Goal: Task Accomplishment & Management: Use online tool/utility

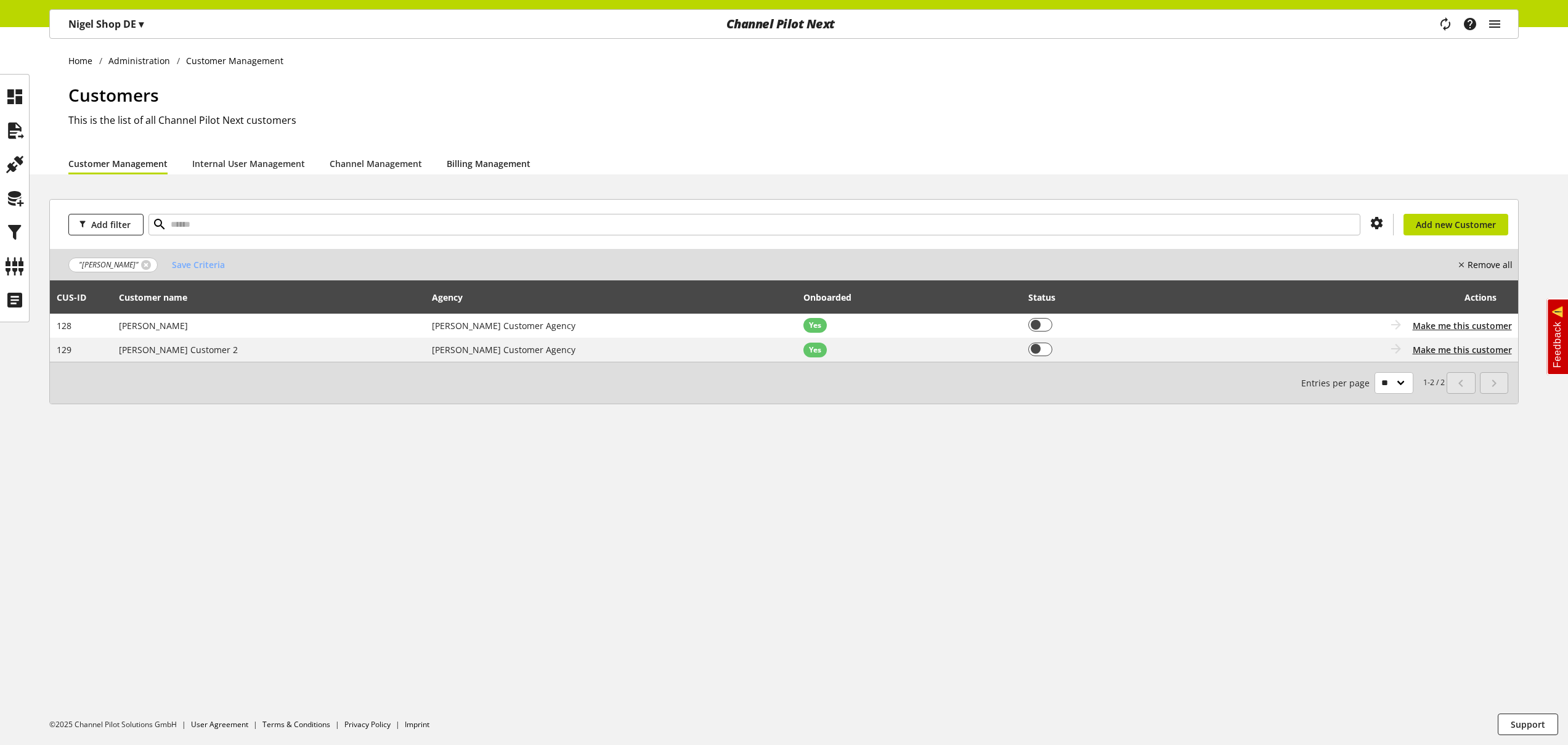
click at [464, 161] on link "Billing Management" at bounding box center [489, 163] width 84 height 13
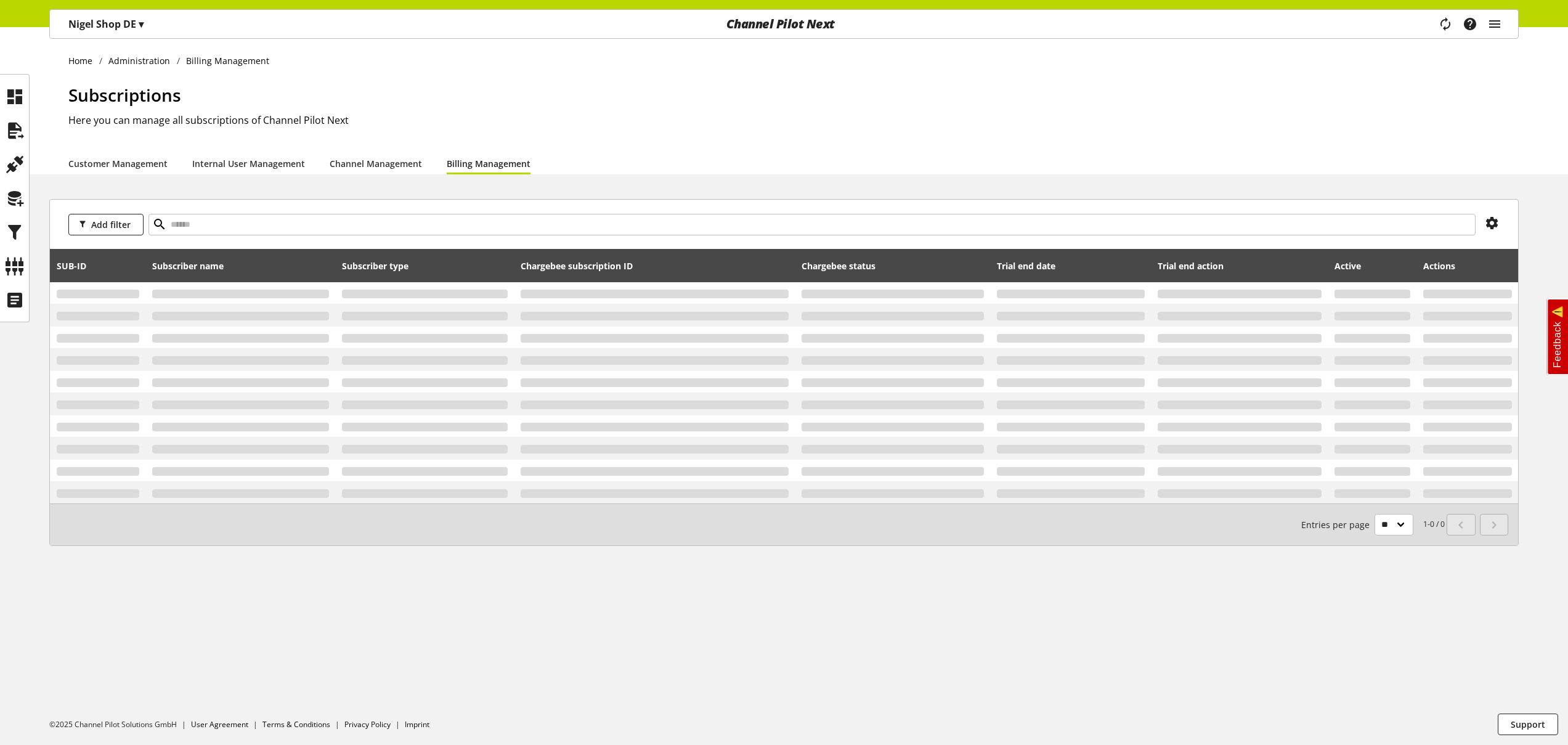
click at [477, 166] on link "Billing Management" at bounding box center [489, 163] width 84 height 13
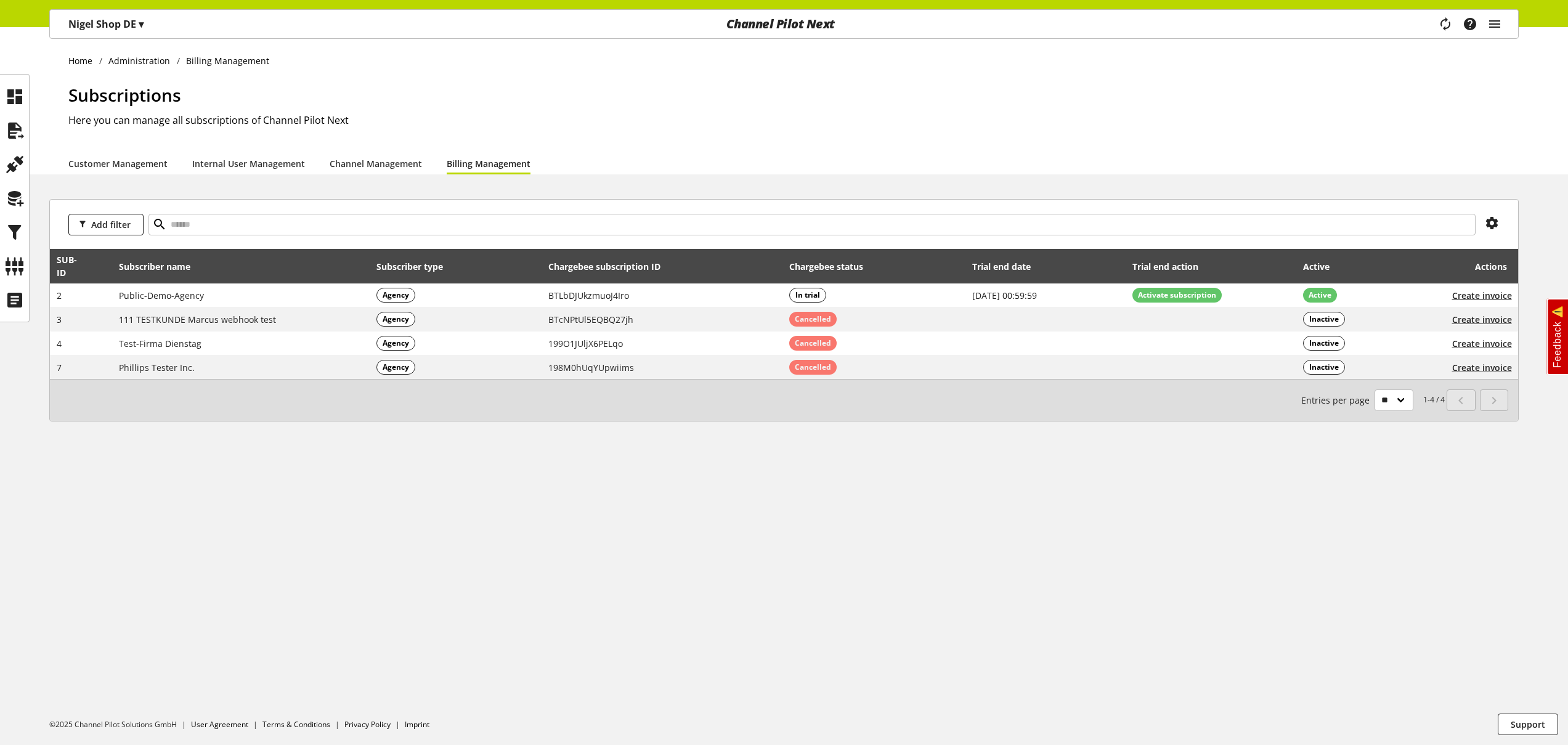
click at [478, 165] on link "Billing Management" at bounding box center [489, 163] width 84 height 13
click at [1105, 99] on h1 "Subscriptions" at bounding box center [793, 95] width 1451 height 26
click at [980, 96] on h1 "Subscriptions" at bounding box center [793, 95] width 1451 height 26
click at [1490, 24] on icon "main navigation" at bounding box center [1495, 23] width 14 height 23
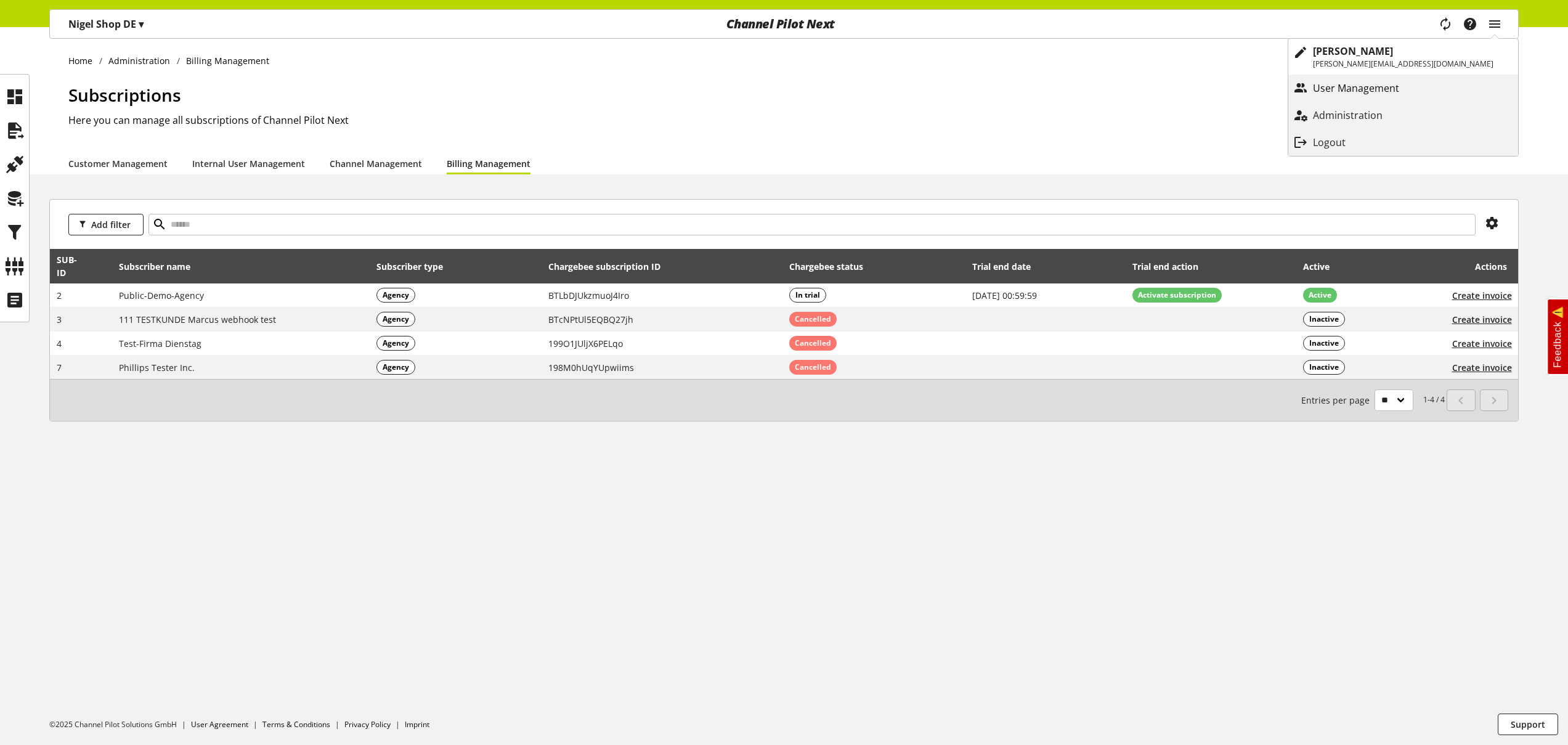
click at [1424, 92] on p "User Management" at bounding box center [1368, 88] width 111 height 14
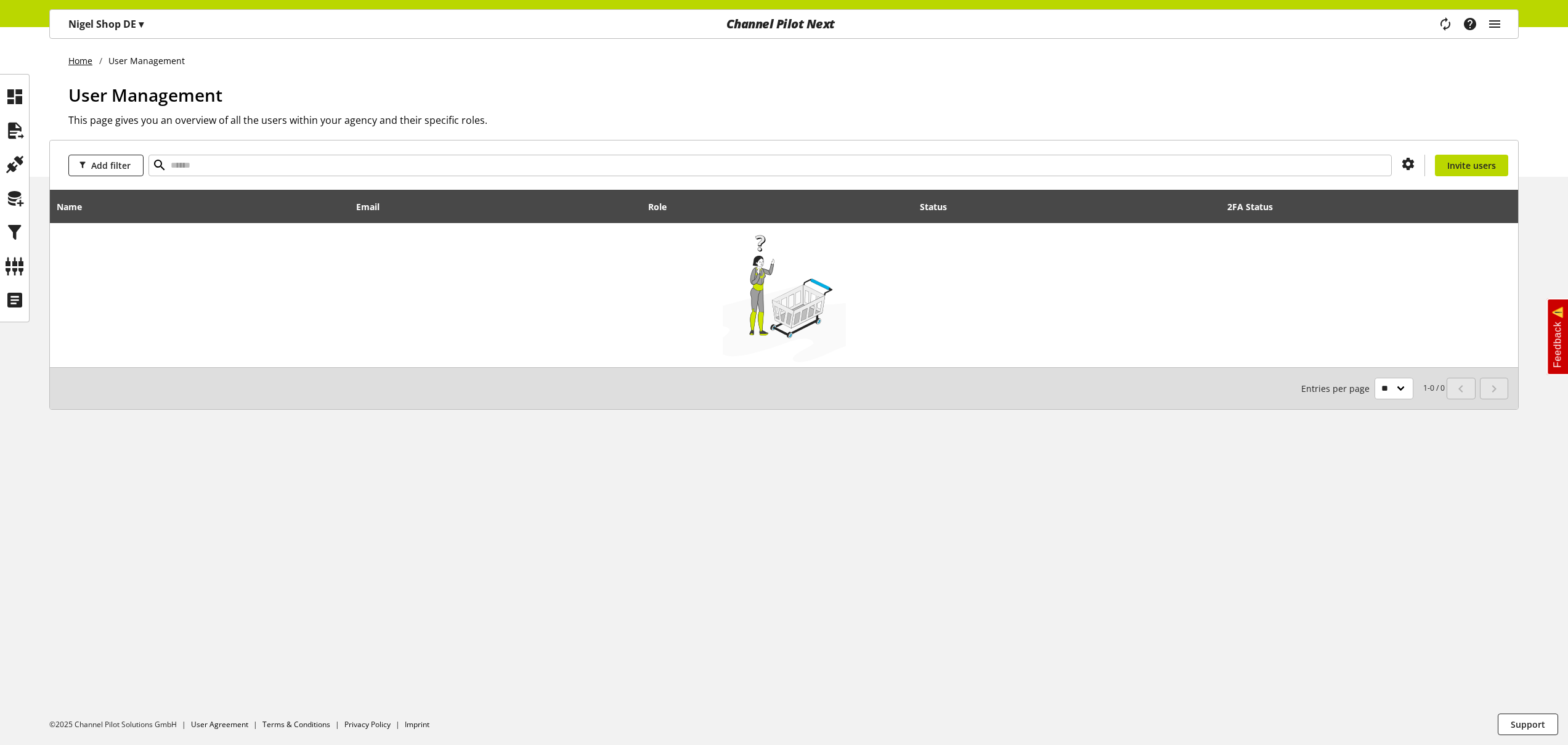
click at [87, 60] on link "Home" at bounding box center [84, 60] width 31 height 13
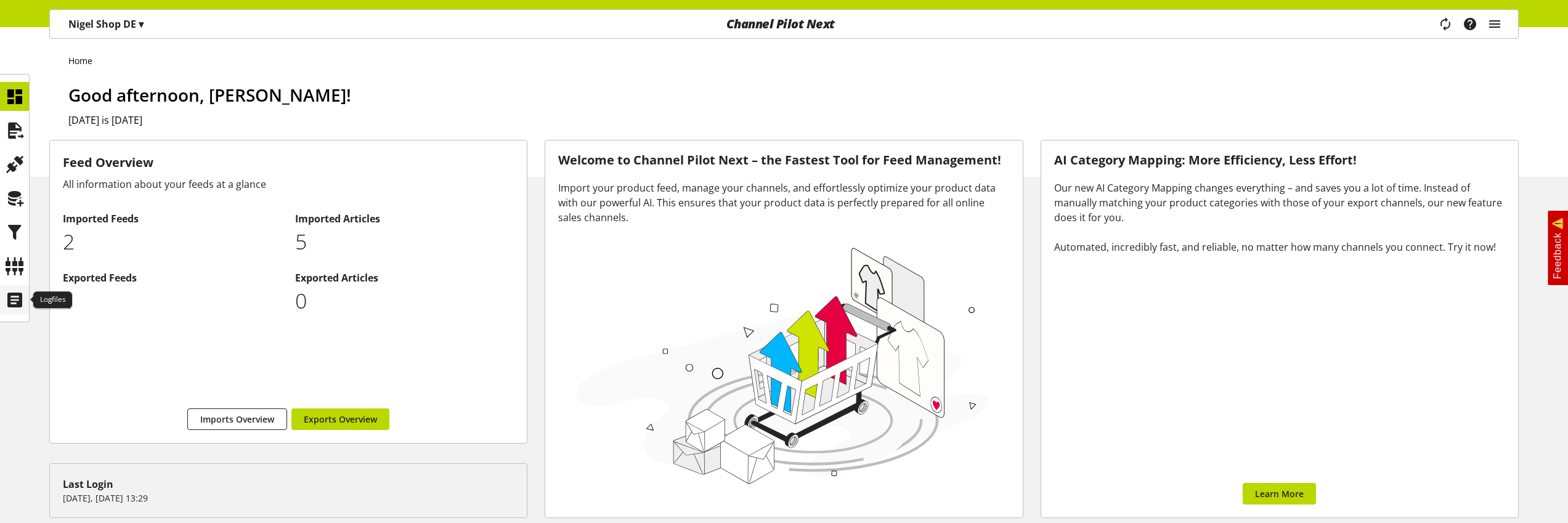
click at [20, 301] on icon at bounding box center [14, 299] width 20 height 24
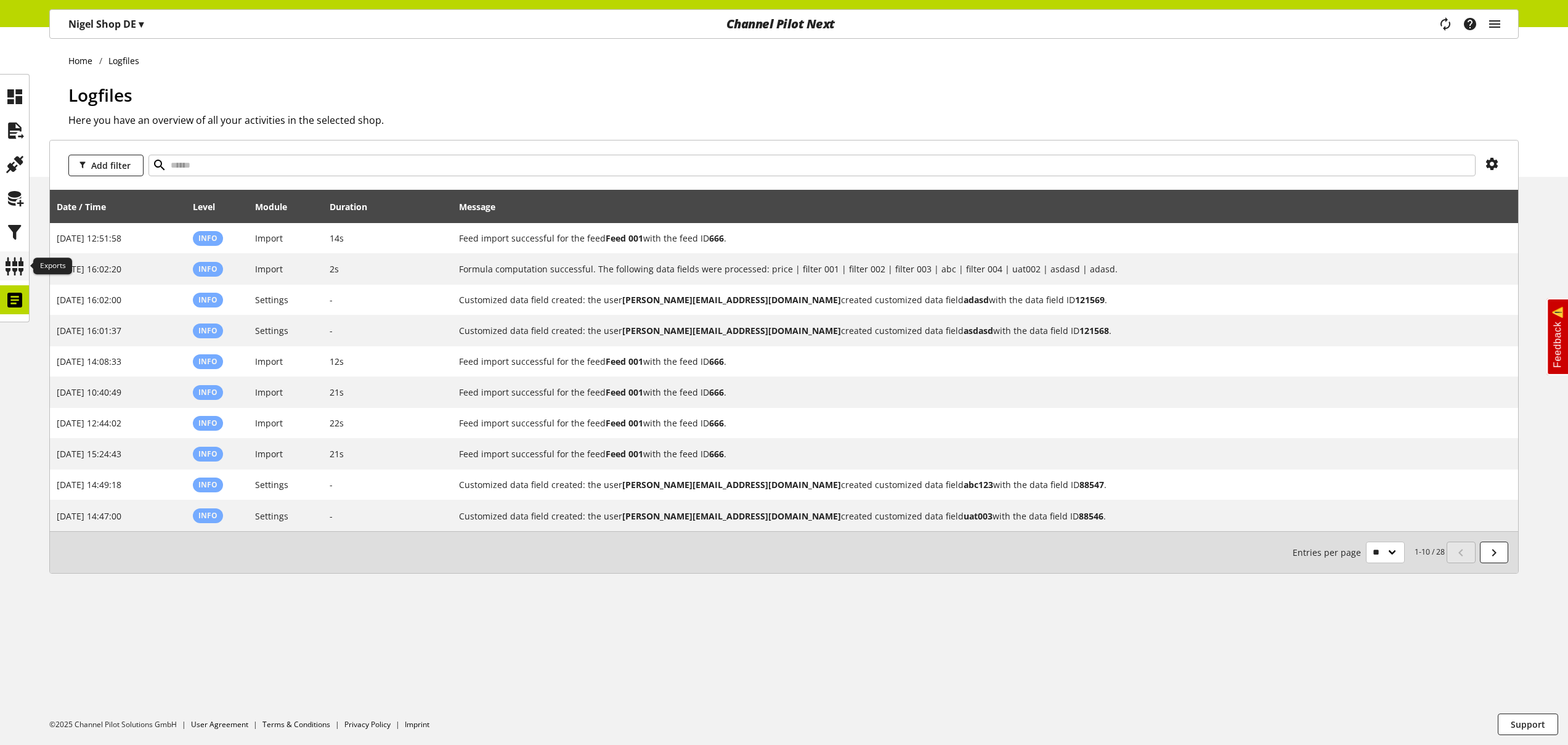
click at [17, 263] on icon at bounding box center [14, 266] width 20 height 24
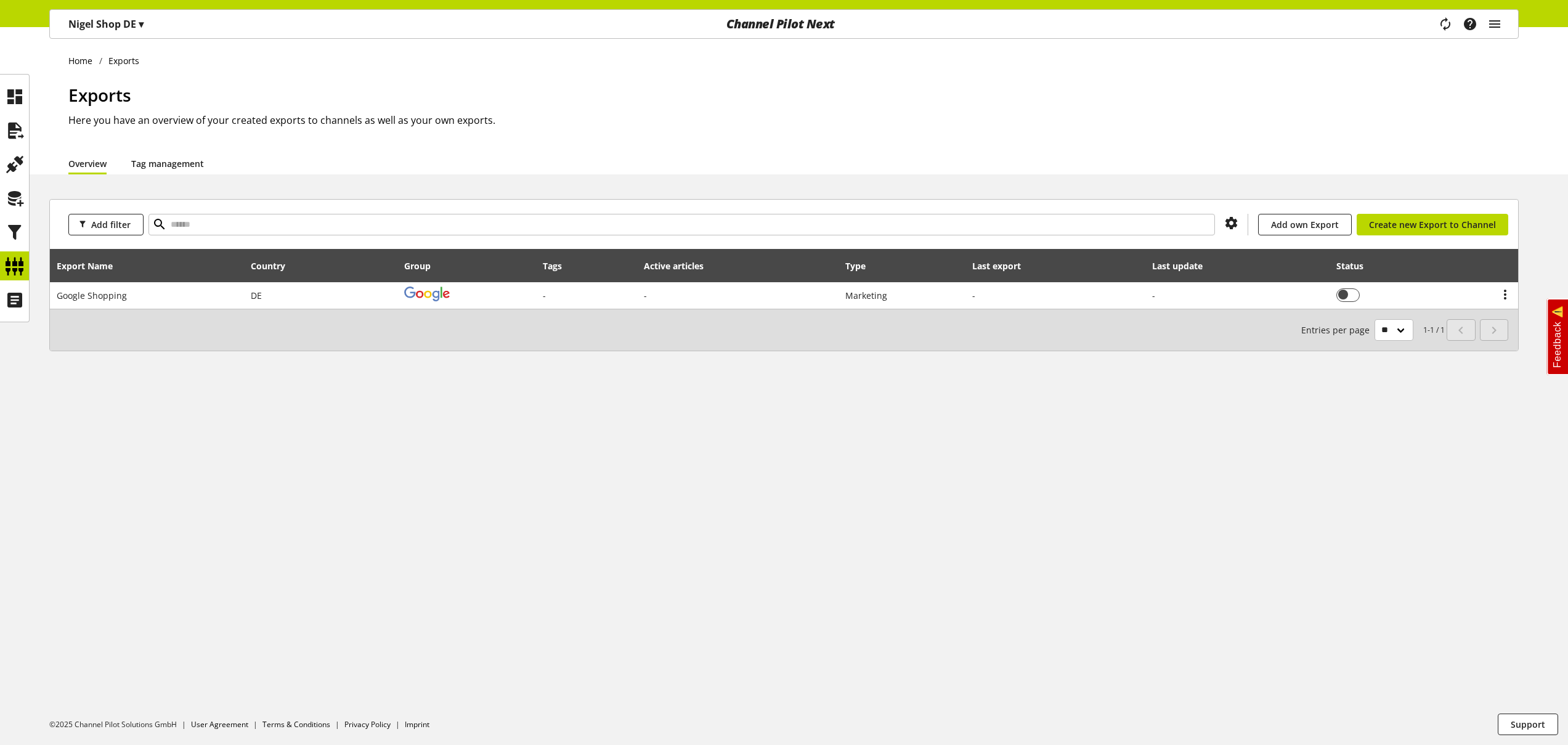
click at [179, 167] on link "Tag management" at bounding box center [168, 163] width 73 height 13
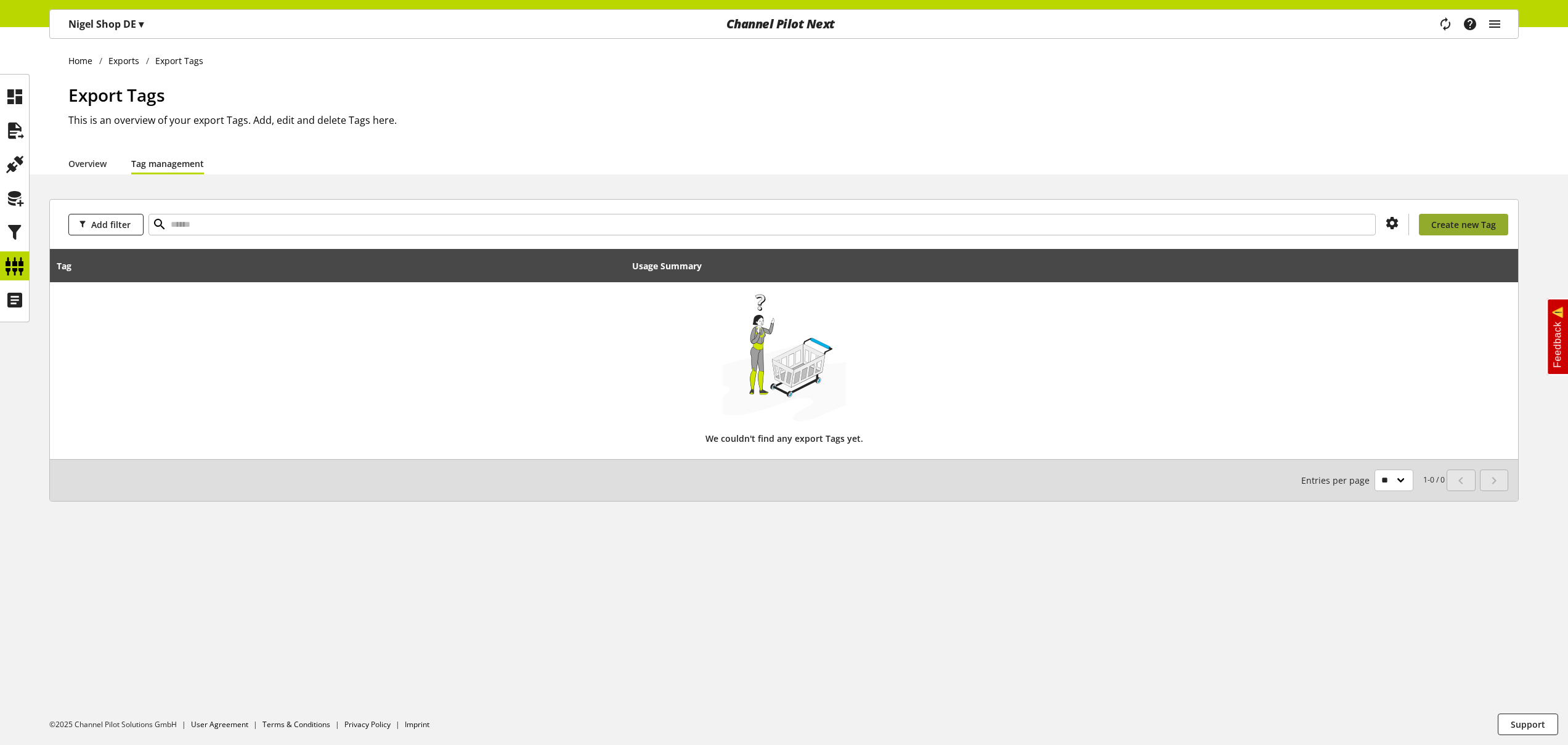
click at [1453, 226] on span "Create new Tag" at bounding box center [1464, 225] width 65 height 13
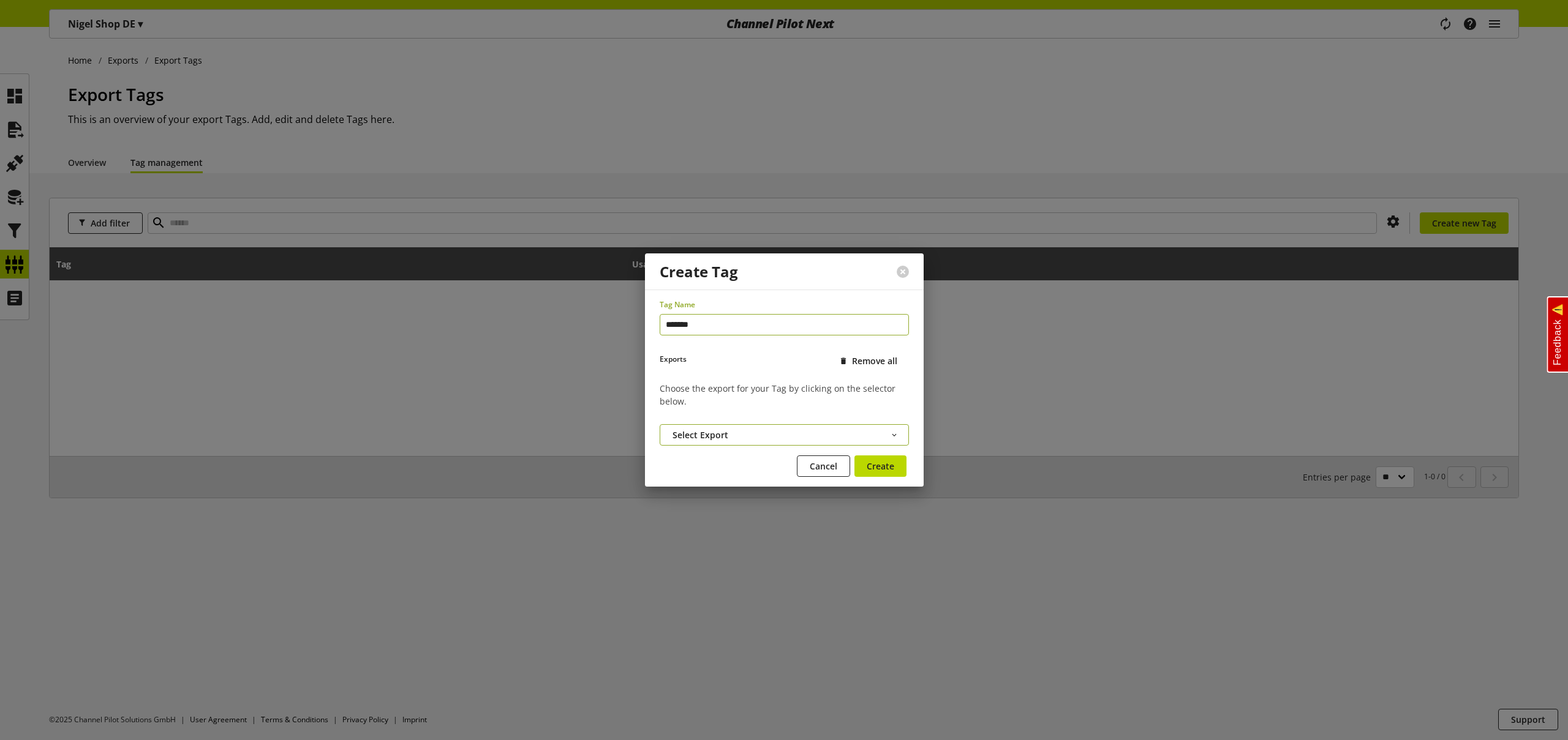
click at [721, 432] on span "Select Export" at bounding box center [700, 435] width 56 height 13
click at [787, 410] on link "Google Shopping (DE)" at bounding box center [784, 411] width 249 height 18
click at [887, 470] on span "Create" at bounding box center [880, 466] width 28 height 13
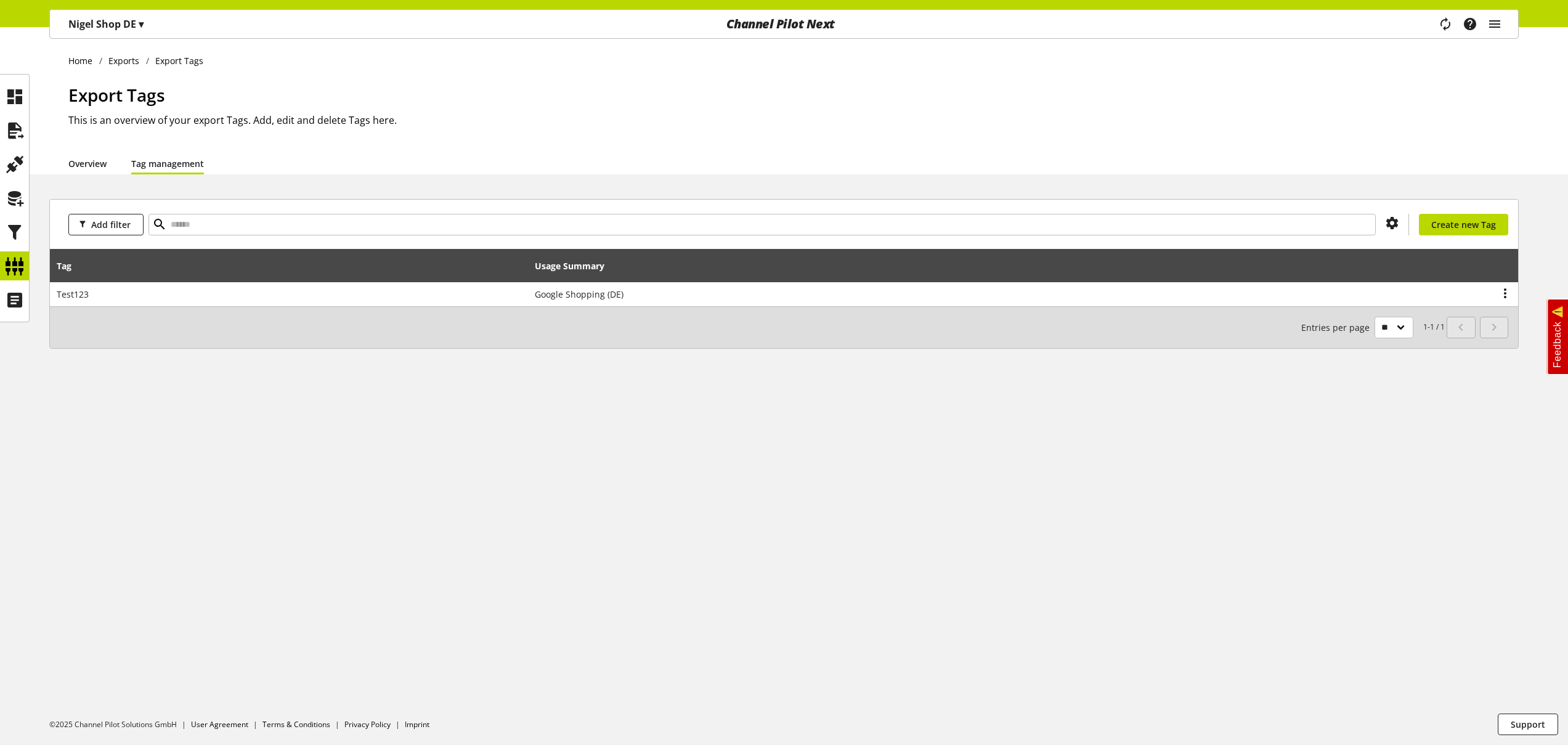
click at [102, 165] on link "Overview" at bounding box center [87, 163] width 38 height 13
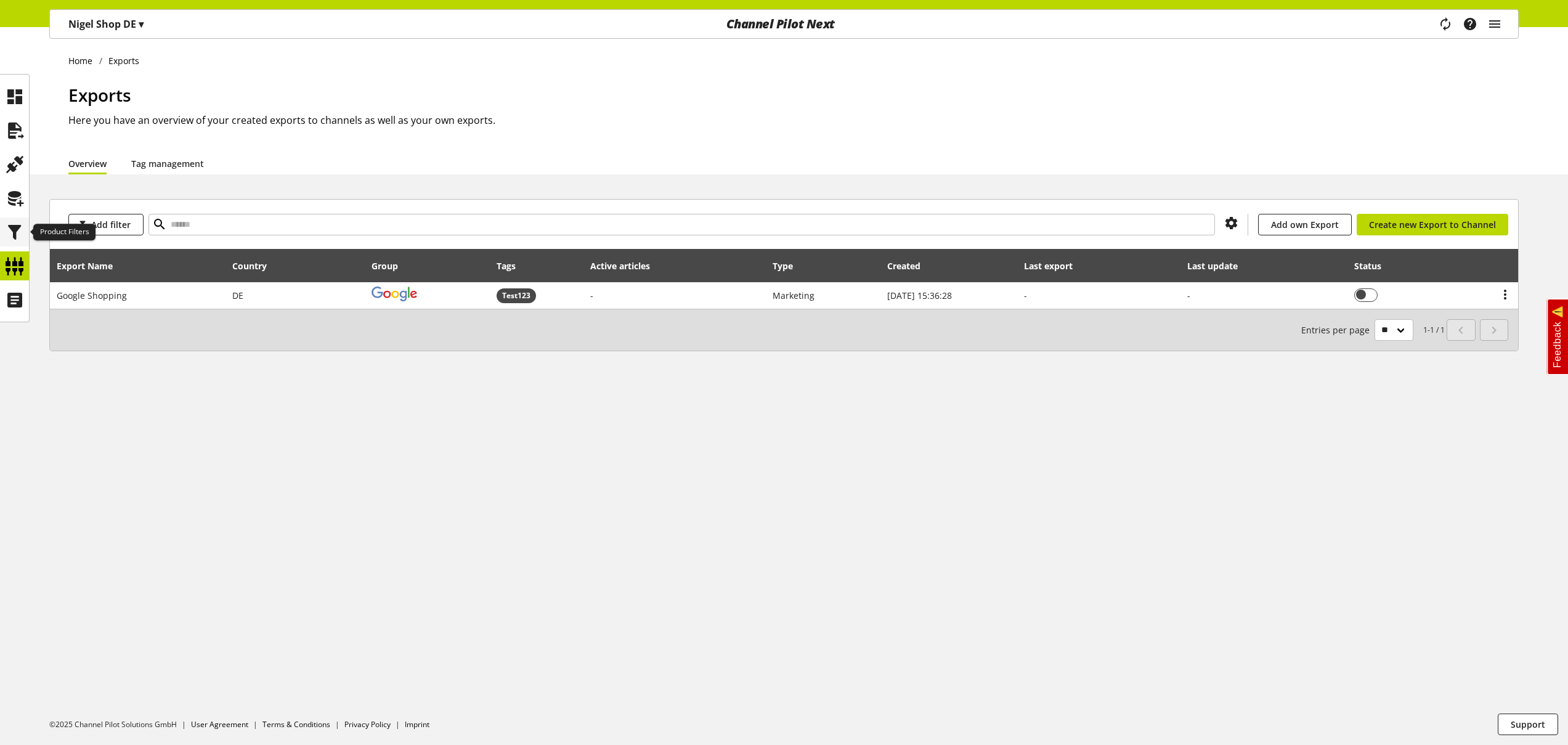
click at [16, 228] on icon at bounding box center [14, 232] width 20 height 24
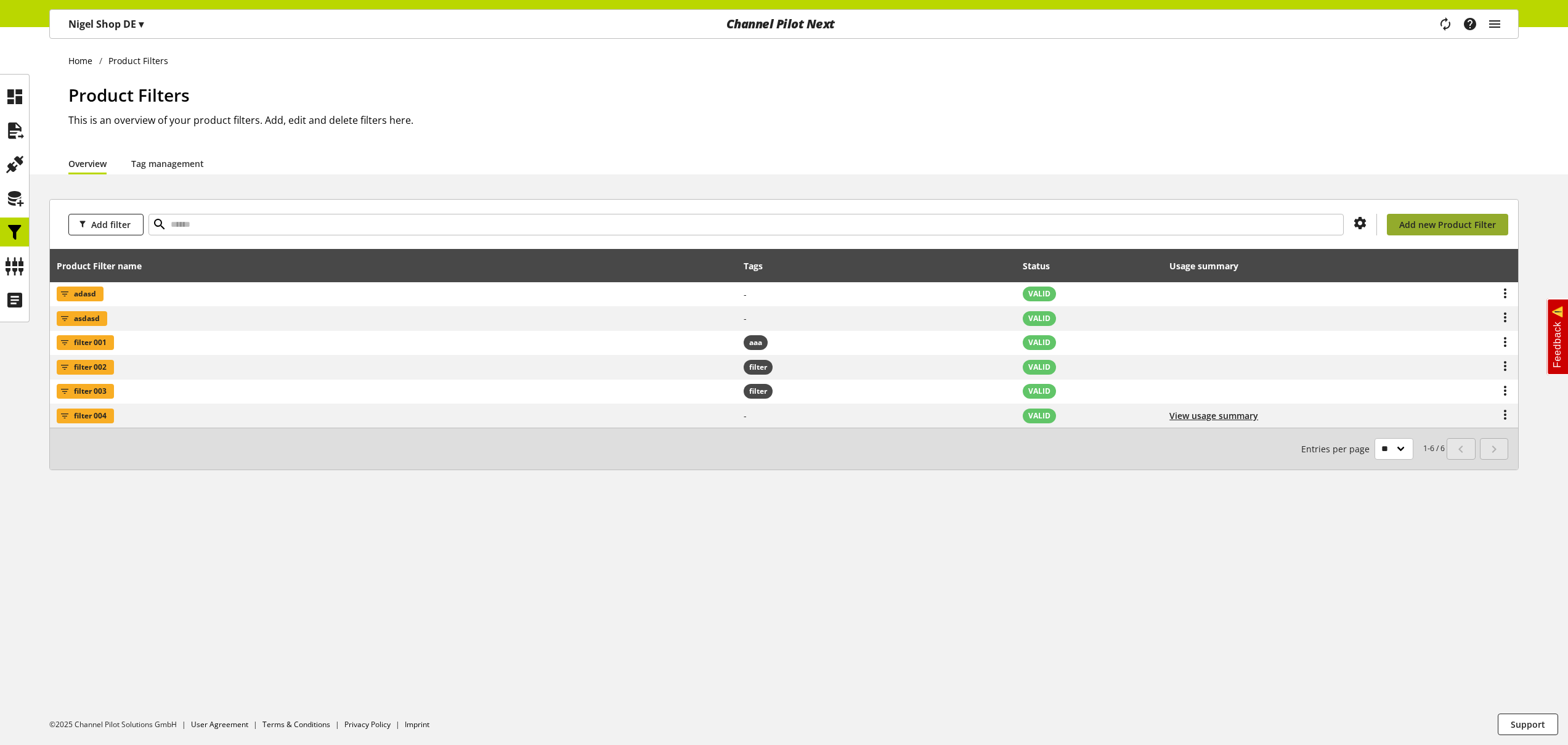
click at [1418, 218] on span "Add new Product Filter" at bounding box center [1447, 225] width 96 height 13
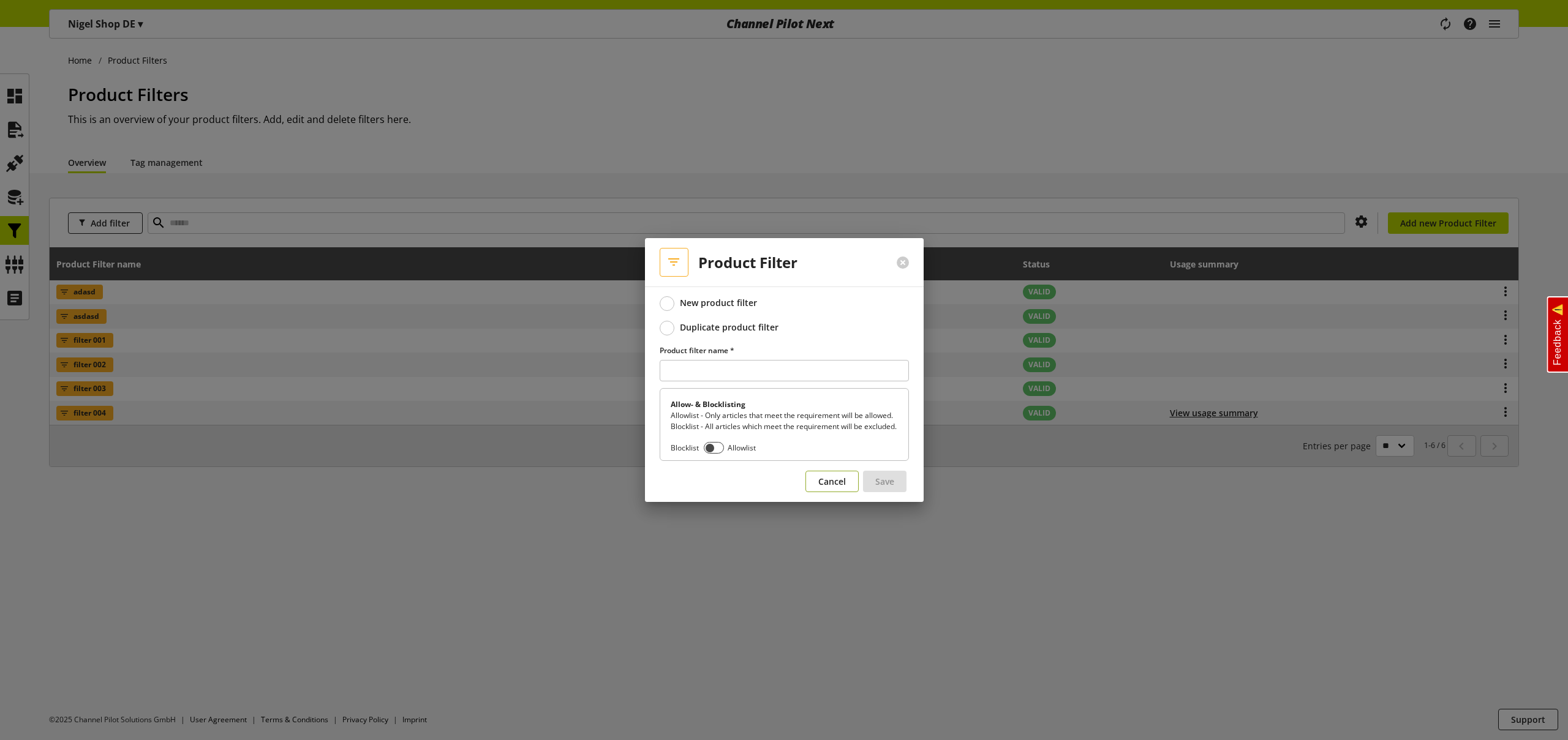
click at [827, 485] on span "Cancel" at bounding box center [831, 481] width 28 height 13
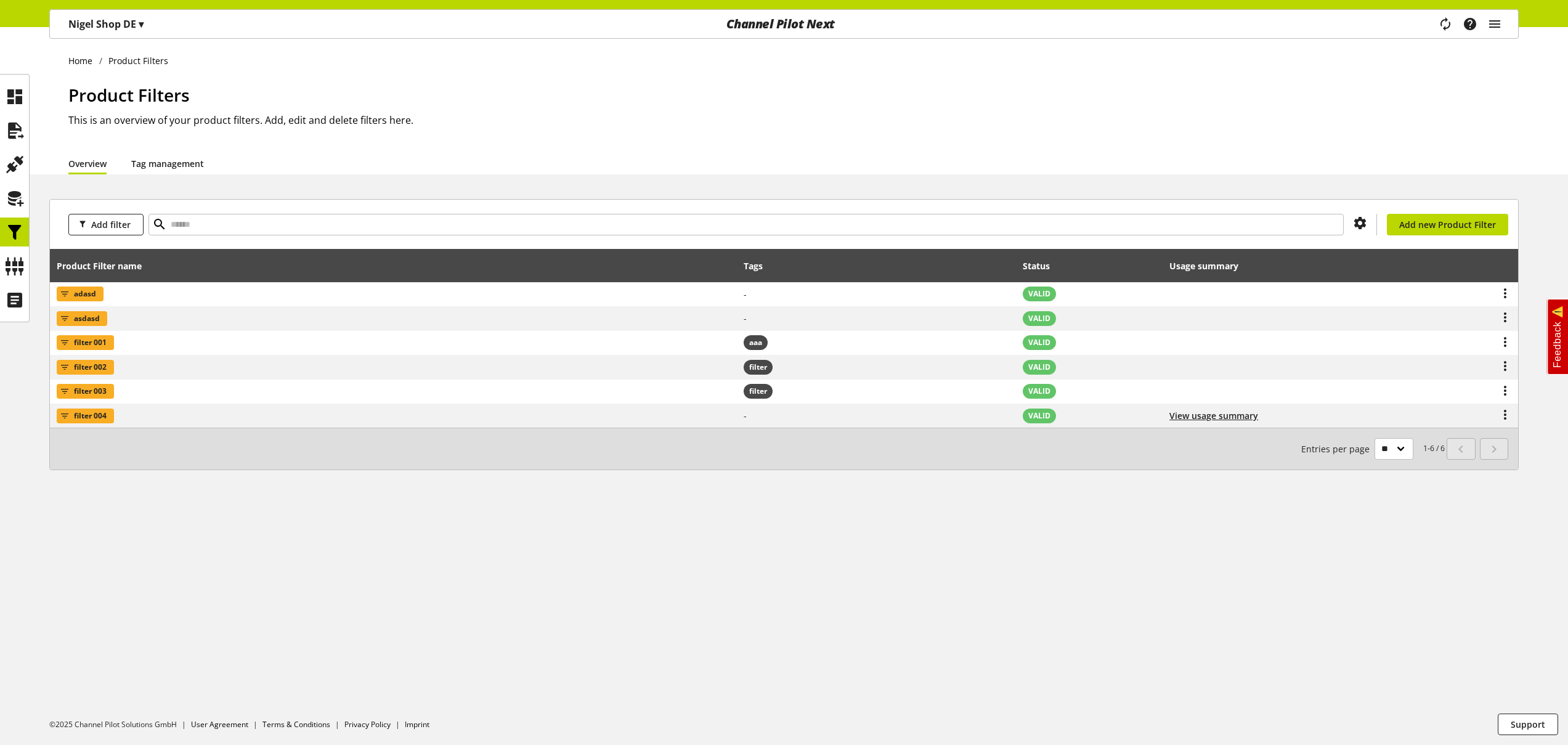
click at [170, 162] on link "Tag management" at bounding box center [168, 163] width 73 height 13
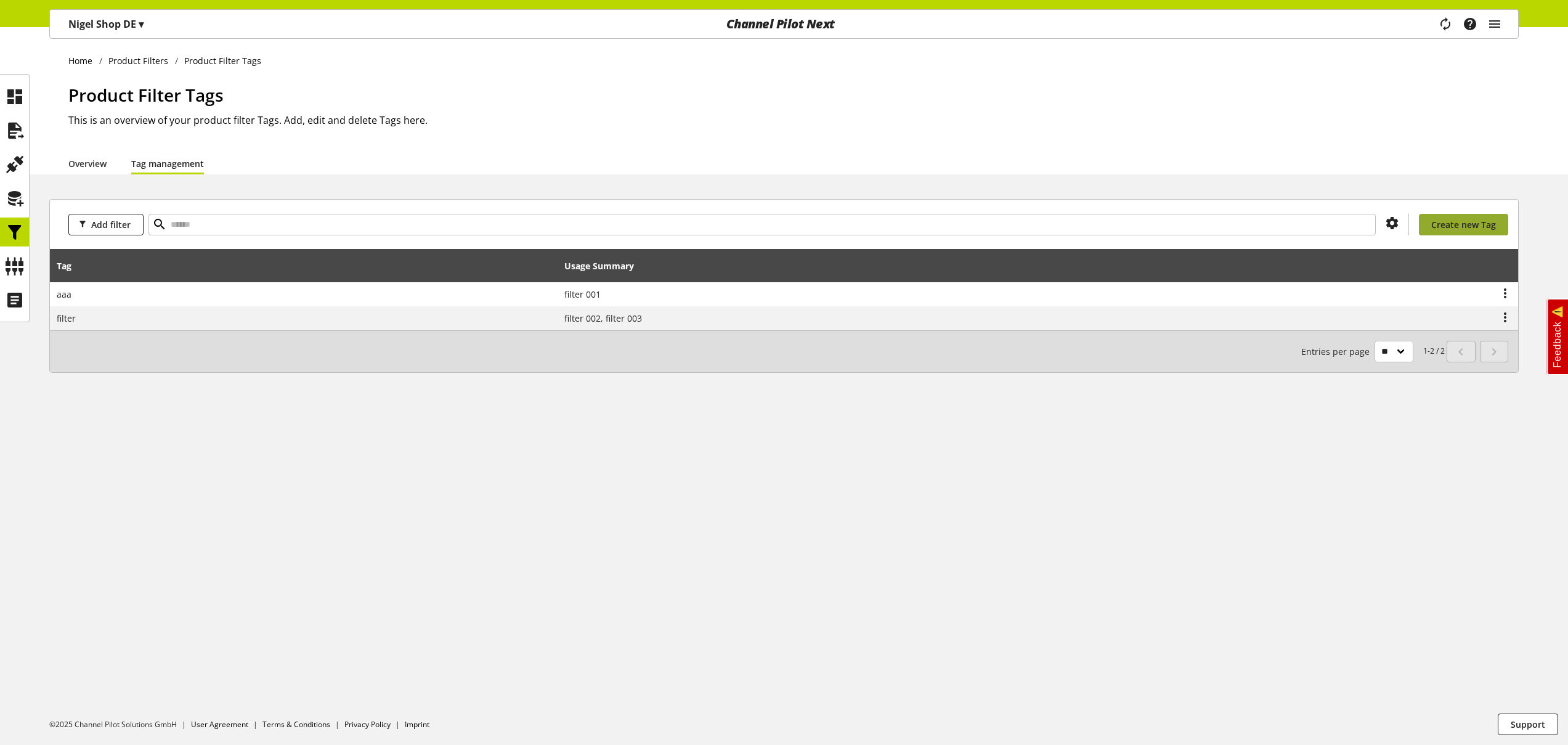
click at [1447, 225] on span "Create new Tag" at bounding box center [1464, 225] width 65 height 13
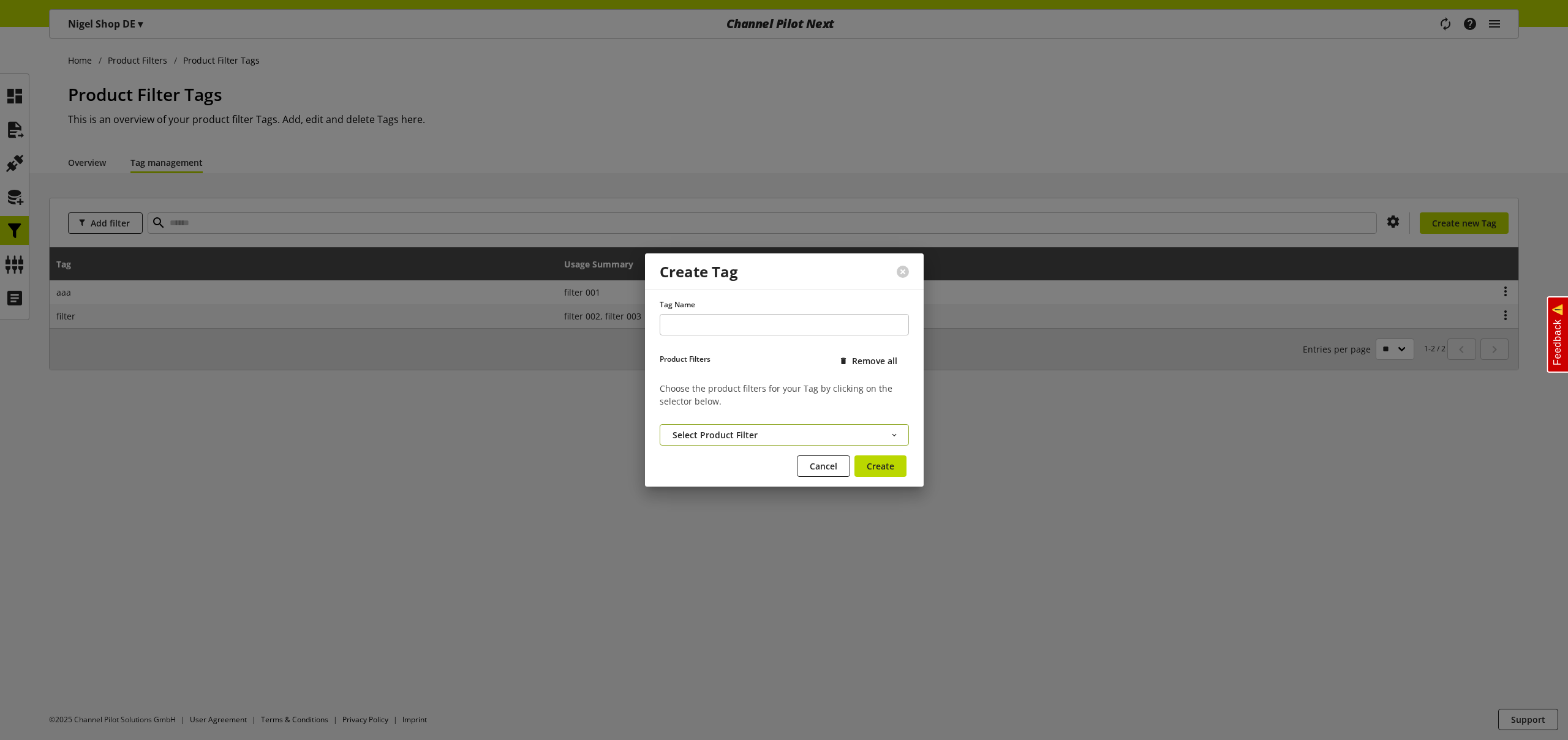
click at [771, 438] on button "Select Product Filter" at bounding box center [784, 435] width 249 height 22
click at [819, 463] on span "Cancel" at bounding box center [823, 466] width 28 height 13
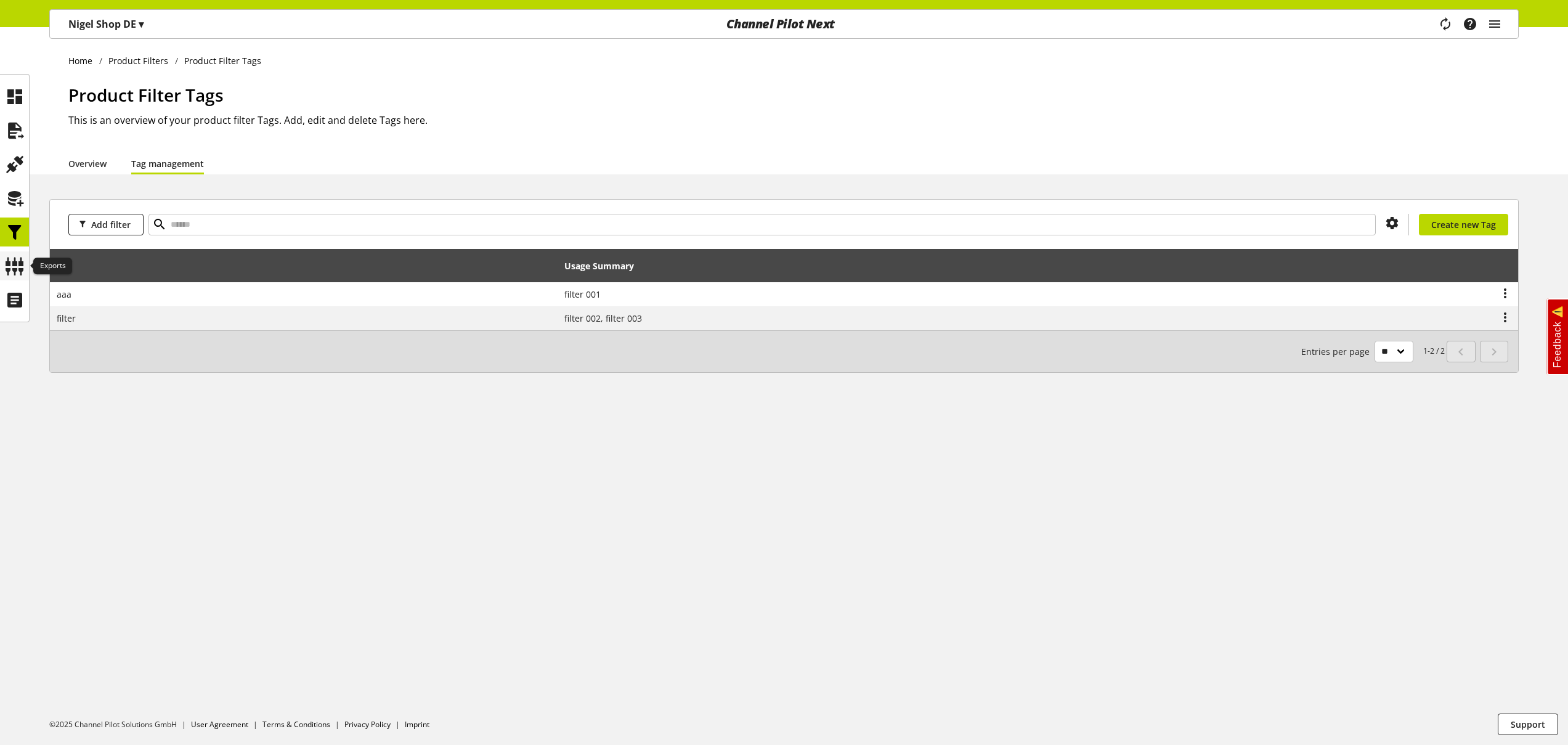
click at [15, 268] on icon at bounding box center [14, 266] width 20 height 24
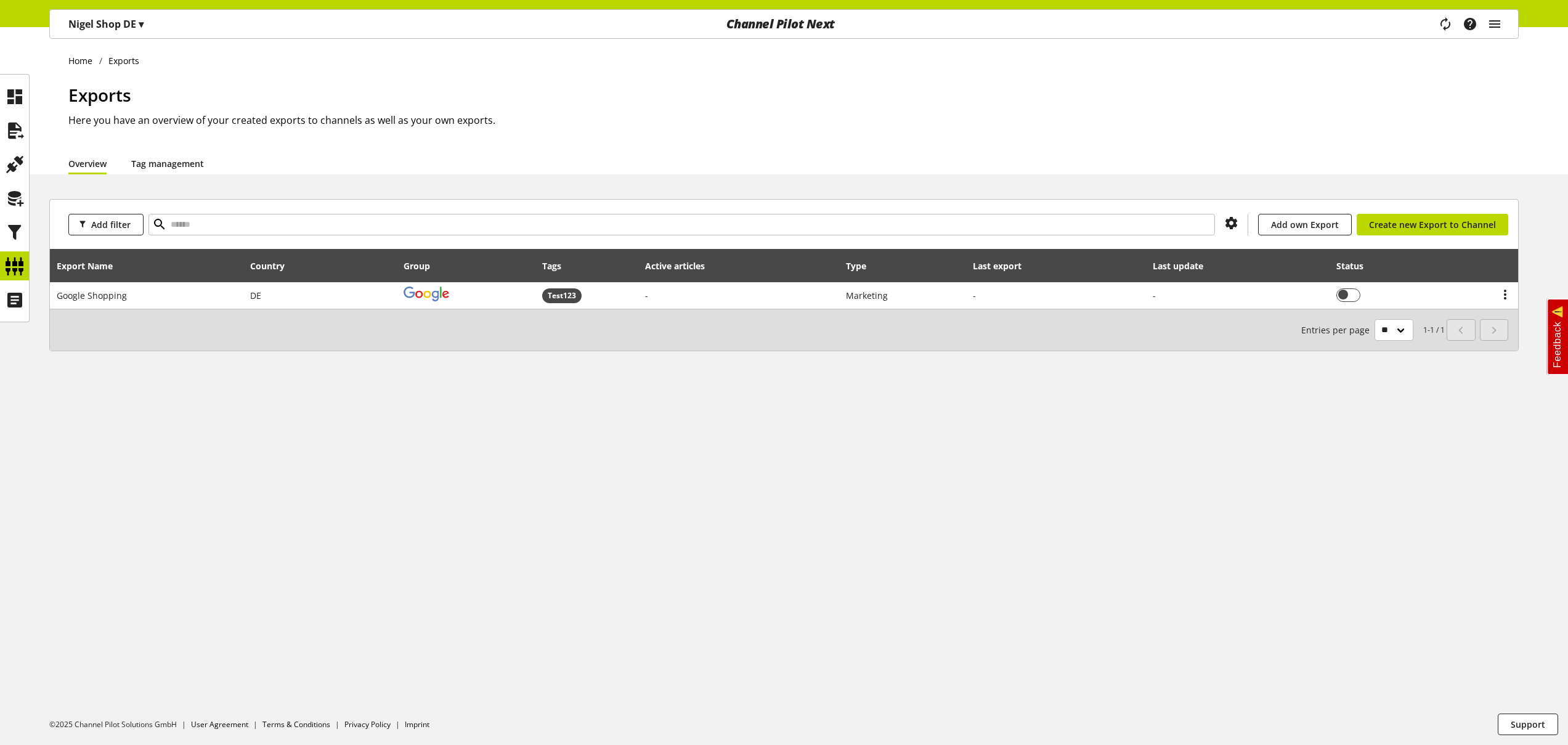
click at [198, 160] on link "Tag management" at bounding box center [168, 163] width 73 height 13
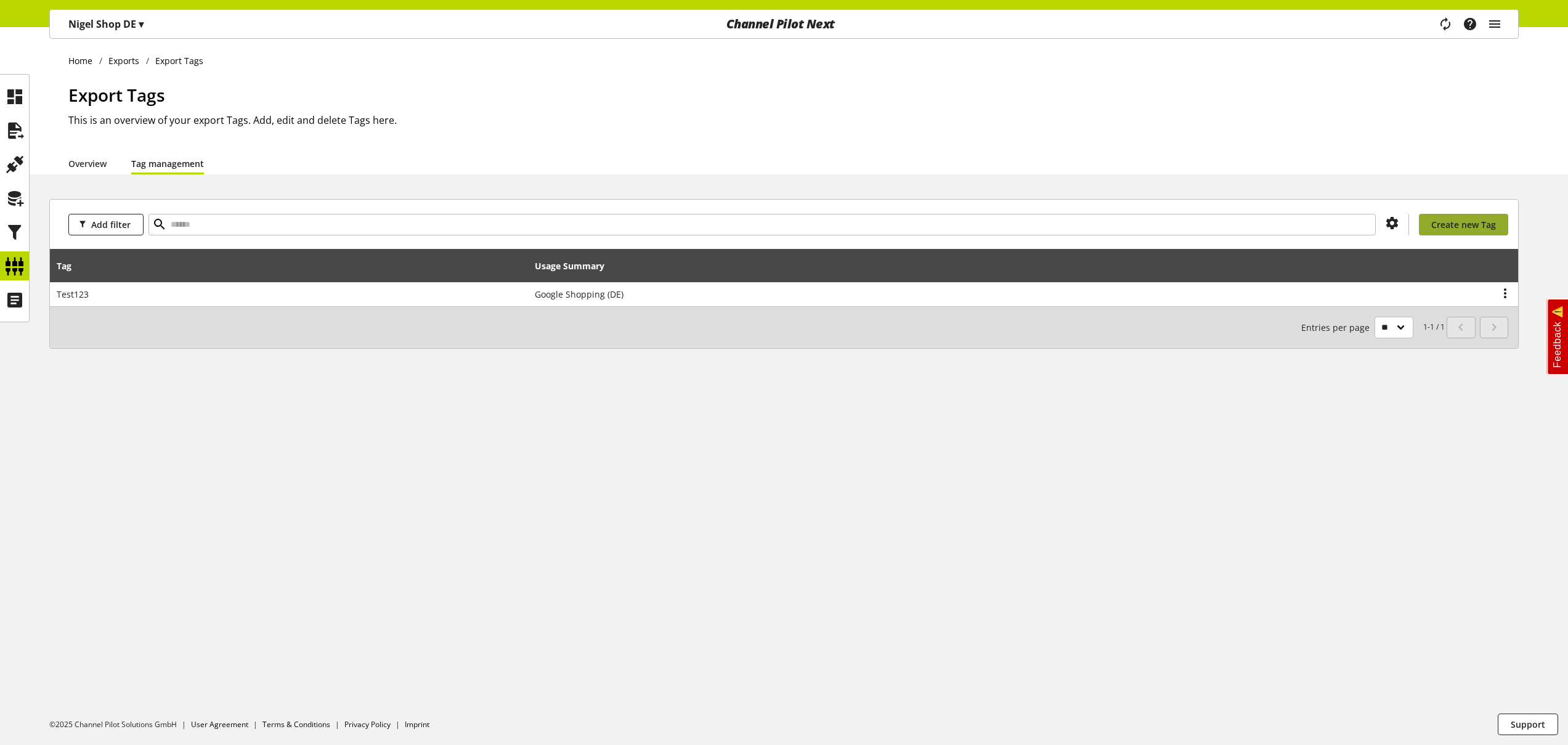
click at [1467, 221] on span "Create new Tag" at bounding box center [1464, 225] width 65 height 13
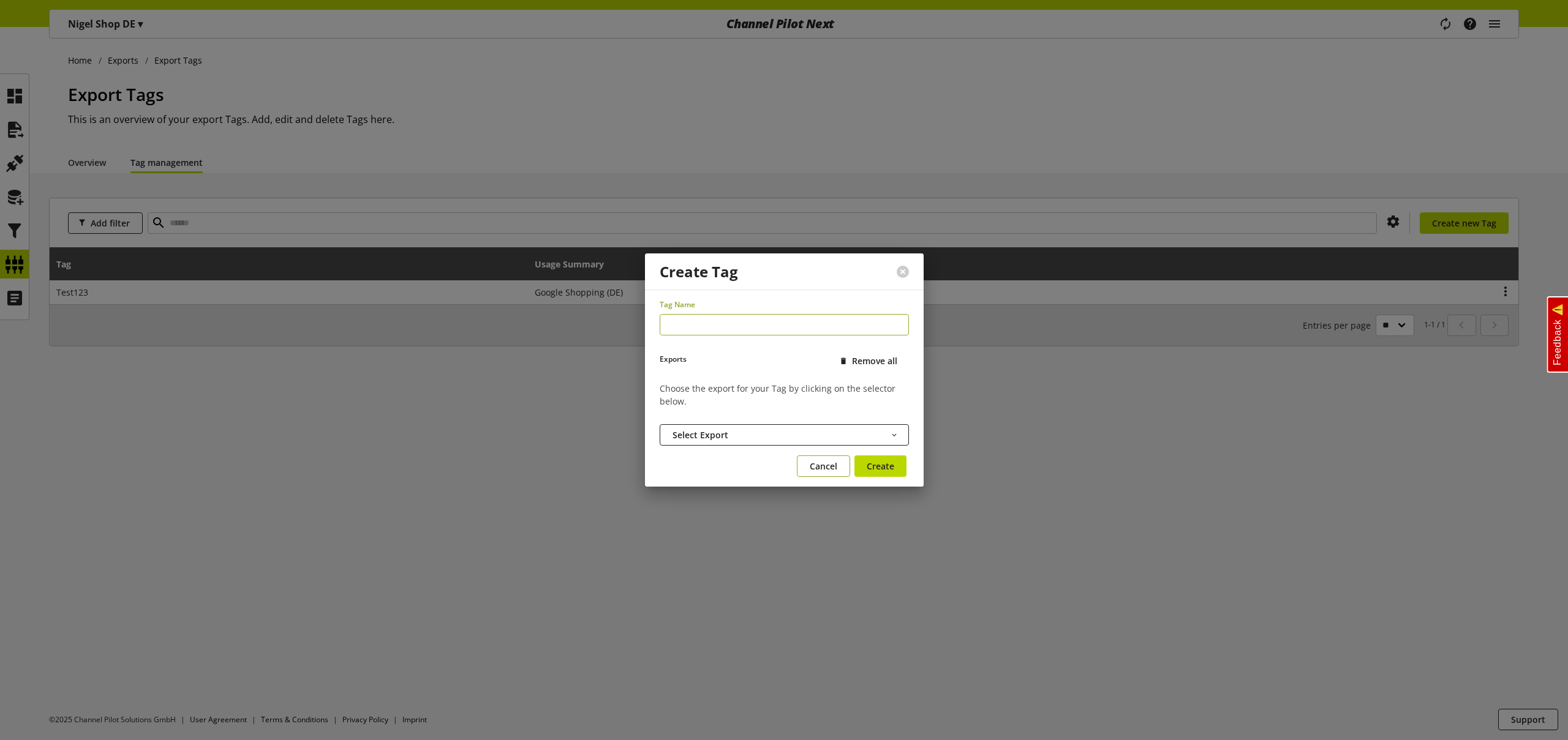
click at [828, 463] on span "Cancel" at bounding box center [823, 466] width 28 height 13
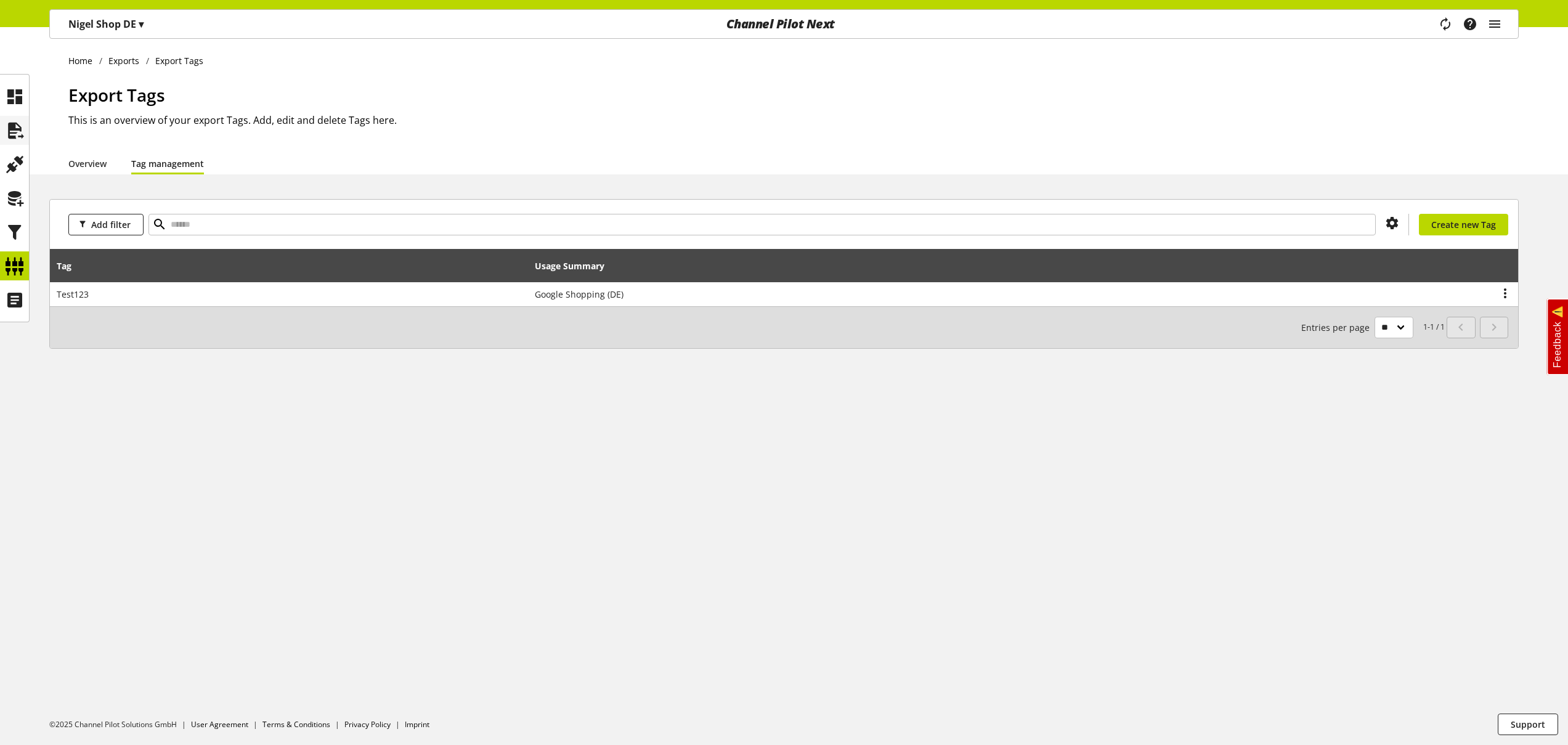
click at [28, 135] on div at bounding box center [14, 130] width 29 height 29
